Goal: Task Accomplishment & Management: Manage account settings

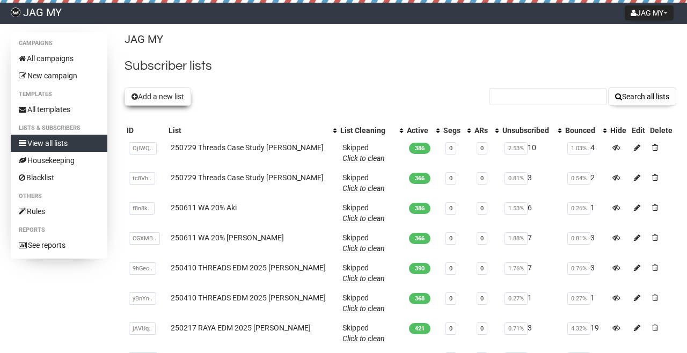
click at [172, 99] on button "Add a new list" at bounding box center [157, 96] width 67 height 18
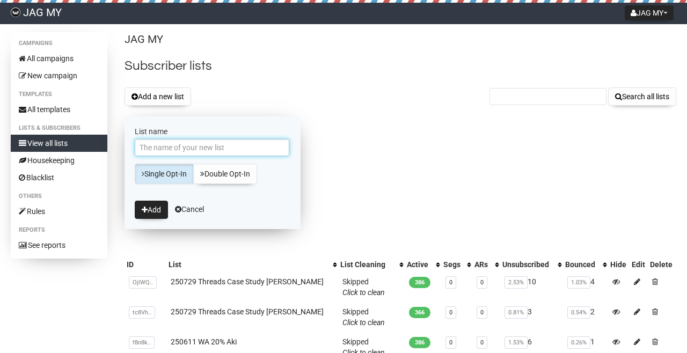
click at [178, 142] on input "List name" at bounding box center [212, 147] width 155 height 17
type input "251009 IG Viral Repost [PERSON_NAME]"
click at [135, 201] on button "Add" at bounding box center [151, 210] width 33 height 18
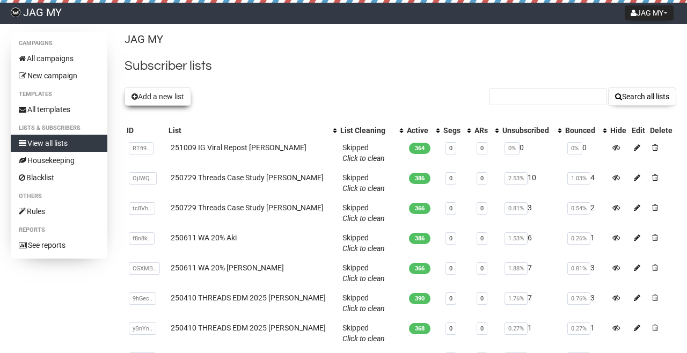
click at [153, 91] on button "Add a new list" at bounding box center [157, 96] width 67 height 18
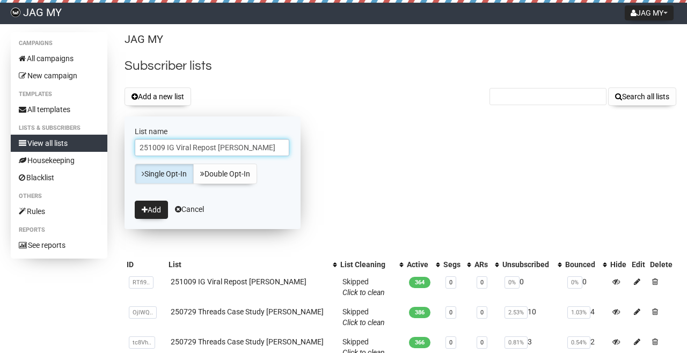
type input "251009 IG Viral Repost [PERSON_NAME]"
click at [135, 201] on button "Add" at bounding box center [151, 210] width 33 height 18
